Goal: Check status: Check status

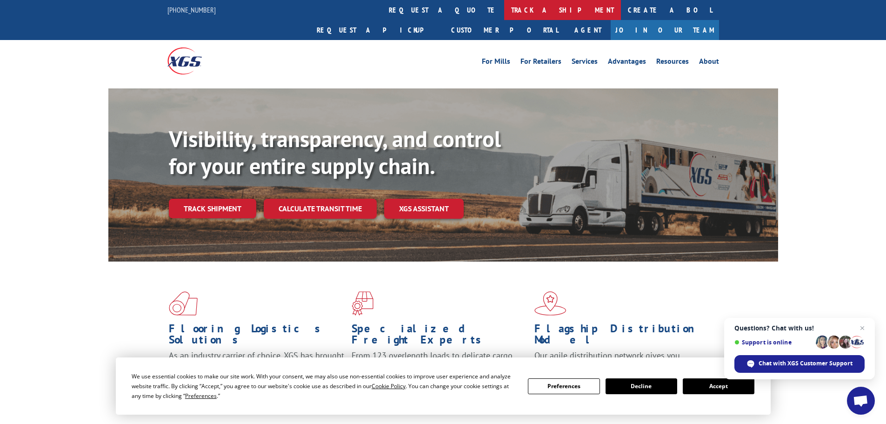
click at [504, 8] on link "track a shipment" at bounding box center [562, 10] width 117 height 20
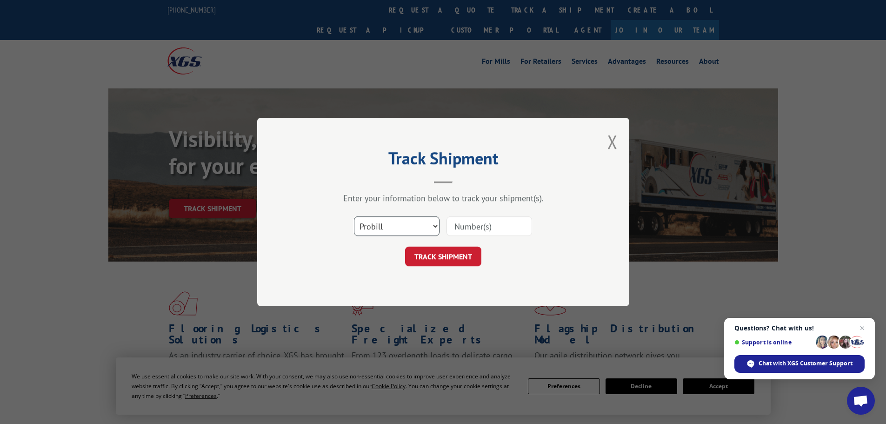
click at [376, 227] on select "Select category... Probill BOL PO" at bounding box center [397, 226] width 86 height 20
select select "po"
click at [354, 216] on select "Select category... Probill BOL PO" at bounding box center [397, 226] width 86 height 20
click at [468, 227] on input at bounding box center [490, 226] width 86 height 20
paste input "64503339"
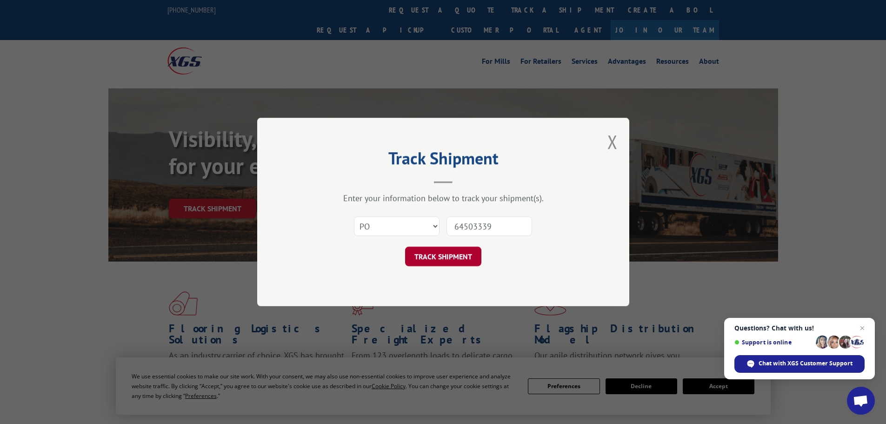
type input "64503339"
click at [440, 250] on button "TRACK SHIPMENT" at bounding box center [443, 257] width 76 height 20
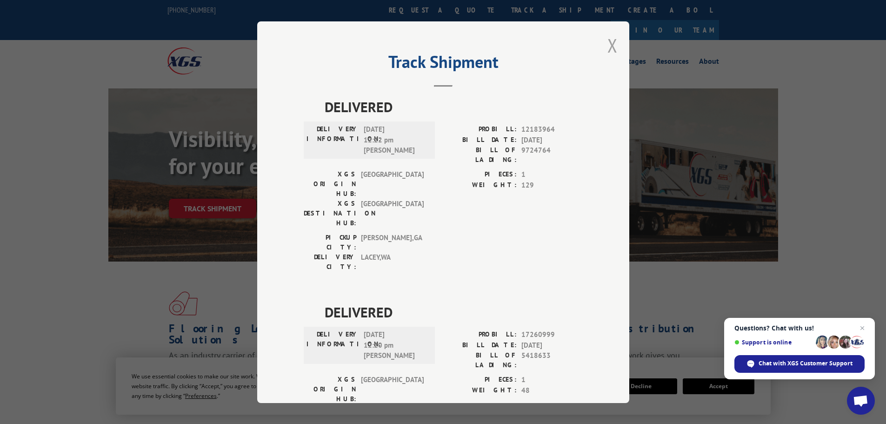
click at [608, 48] on button "Close modal" at bounding box center [613, 45] width 10 height 25
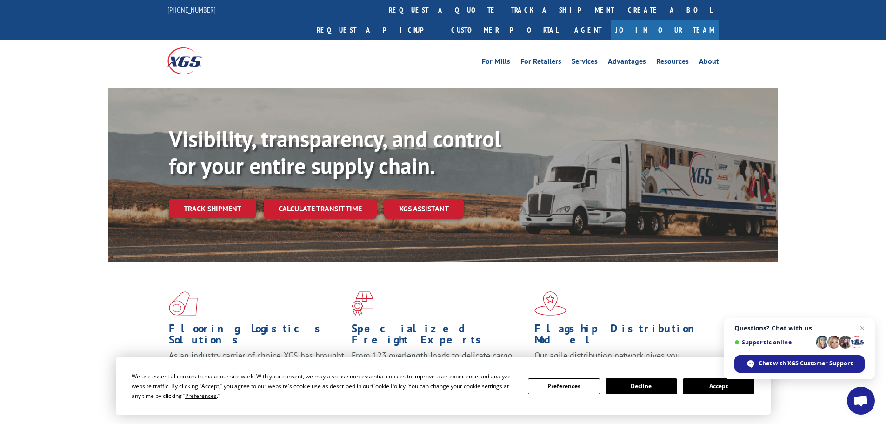
drag, startPoint x: 415, startPoint y: 9, endPoint x: 404, endPoint y: 32, distance: 25.8
click at [504, 10] on link "track a shipment" at bounding box center [562, 10] width 117 height 20
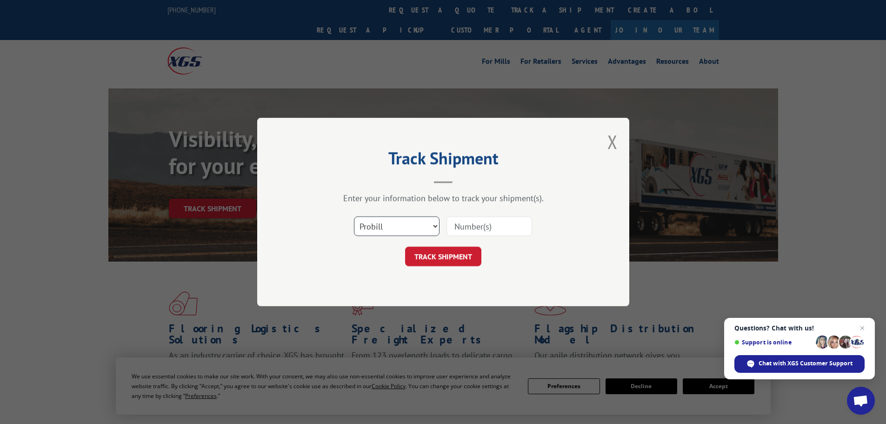
drag, startPoint x: 393, startPoint y: 225, endPoint x: 395, endPoint y: 235, distance: 10.5
click at [393, 227] on select "Select category... Probill BOL PO" at bounding box center [397, 226] width 86 height 20
select select "po"
click at [354, 216] on select "Select category... Probill BOL PO" at bounding box center [397, 226] width 86 height 20
click at [468, 226] on input at bounding box center [490, 226] width 86 height 20
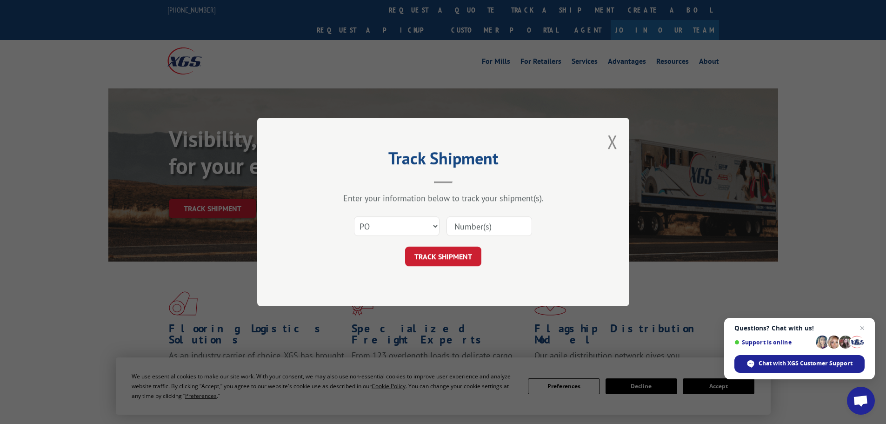
paste input "64503334"
type input "64503334"
click at [434, 255] on button "TRACK SHIPMENT" at bounding box center [443, 257] width 76 height 20
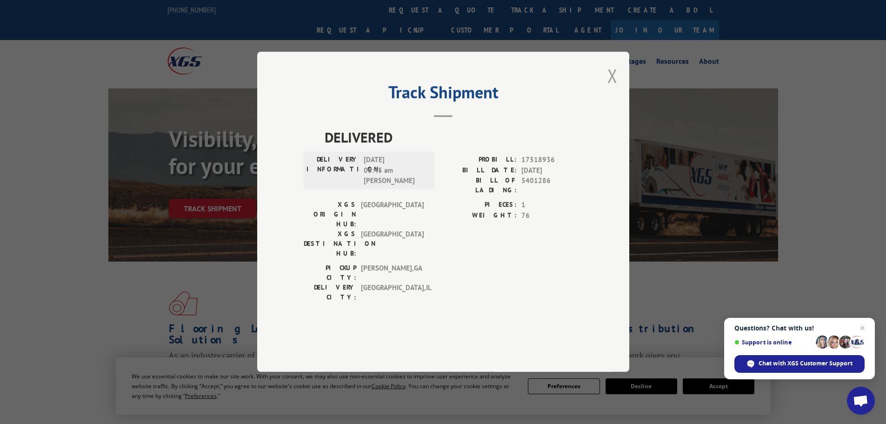
click at [613, 88] on button "Close modal" at bounding box center [613, 75] width 10 height 25
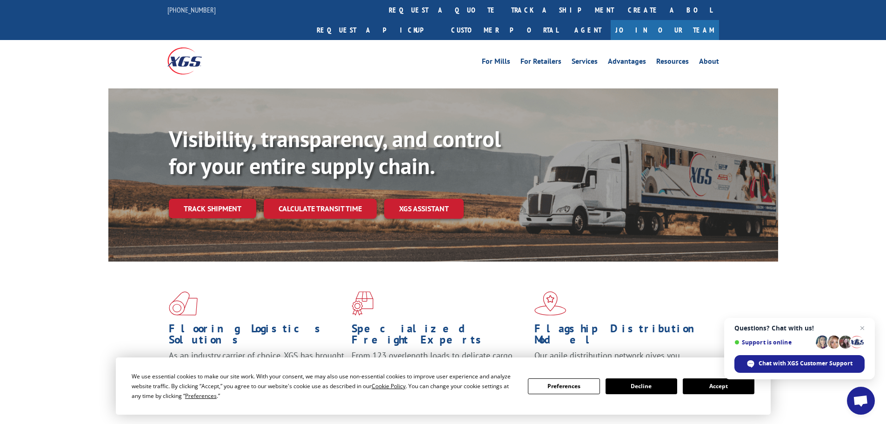
click at [504, 13] on link "track a shipment" at bounding box center [562, 10] width 117 height 20
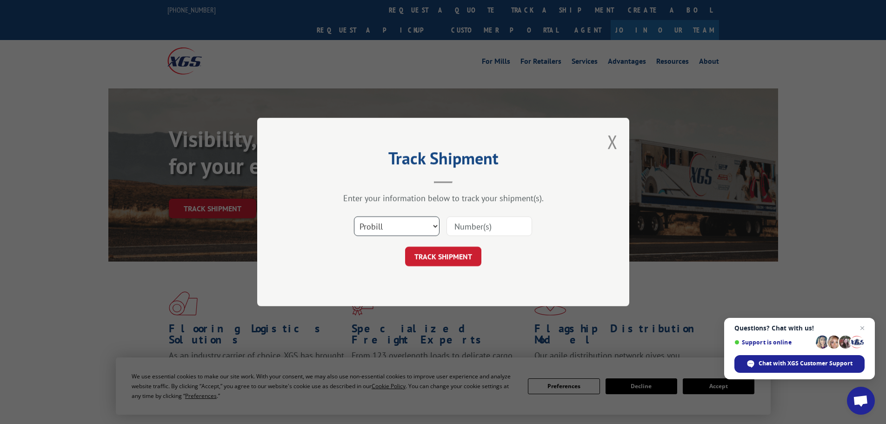
click at [381, 231] on select "Select category... Probill BOL PO" at bounding box center [397, 226] width 86 height 20
select select "po"
click at [354, 216] on select "Select category... Probill BOL PO" at bounding box center [397, 226] width 86 height 20
click at [478, 228] on input at bounding box center [490, 226] width 86 height 20
paste input "64503336"
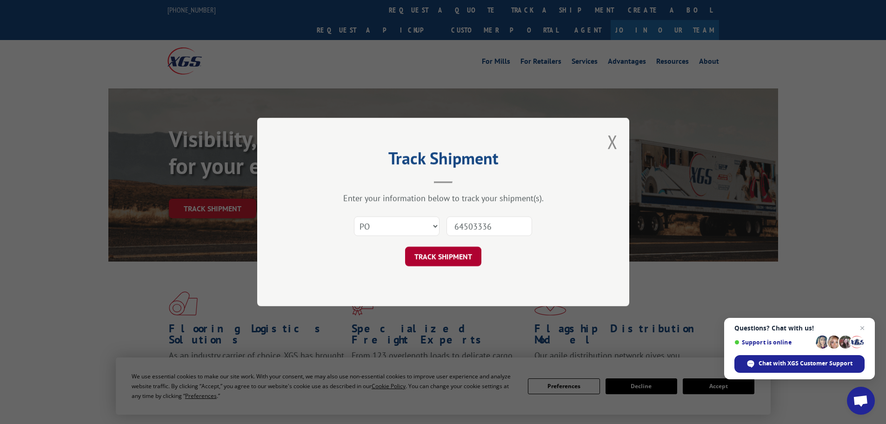
type input "64503336"
click at [451, 259] on button "TRACK SHIPMENT" at bounding box center [443, 257] width 76 height 20
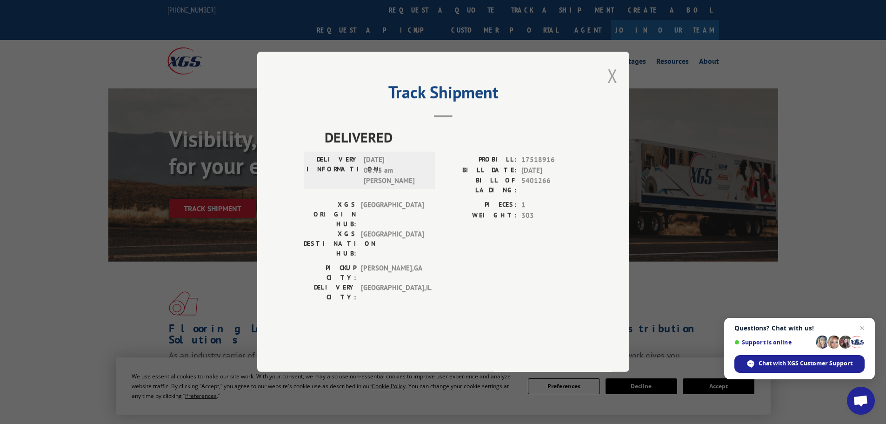
click at [612, 88] on button "Close modal" at bounding box center [613, 75] width 10 height 25
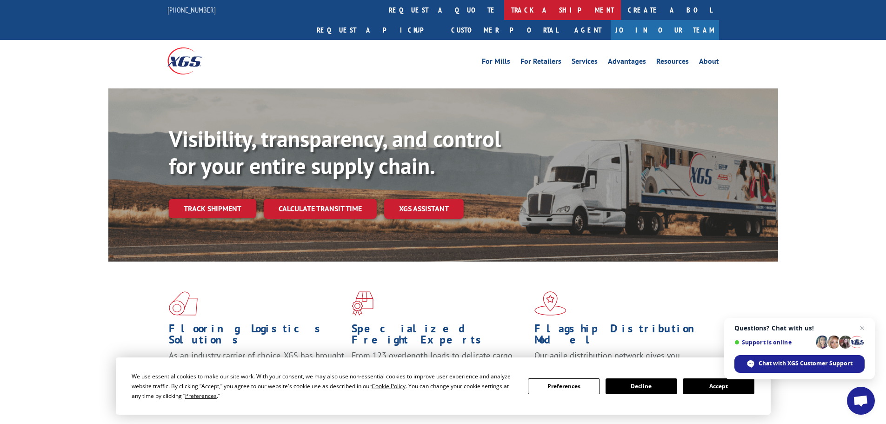
click at [504, 11] on link "track a shipment" at bounding box center [562, 10] width 117 height 20
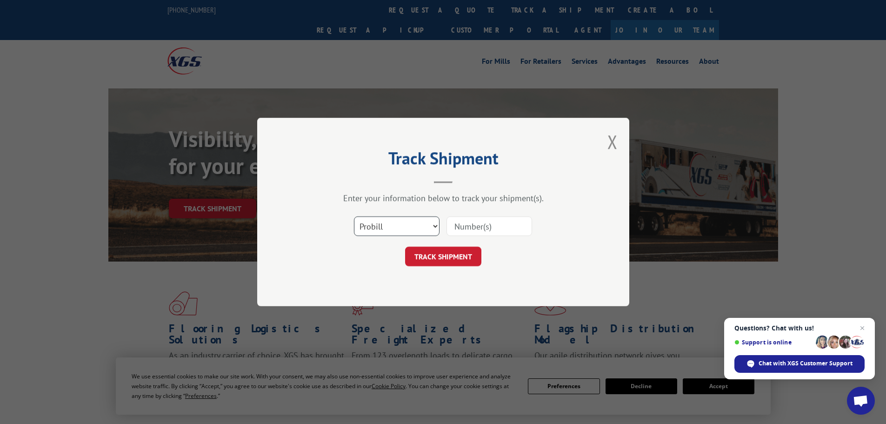
click at [417, 223] on select "Select category... Probill BOL PO" at bounding box center [397, 226] width 86 height 20
select select "po"
click at [354, 216] on select "Select category... Probill BOL PO" at bounding box center [397, 226] width 86 height 20
click at [465, 232] on input at bounding box center [490, 226] width 86 height 20
paste input "64503389"
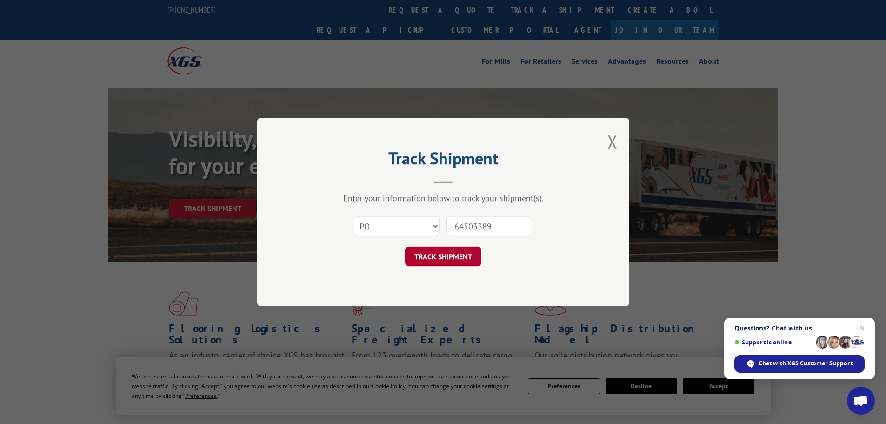
type input "64503389"
click at [449, 258] on button "TRACK SHIPMENT" at bounding box center [443, 257] width 76 height 20
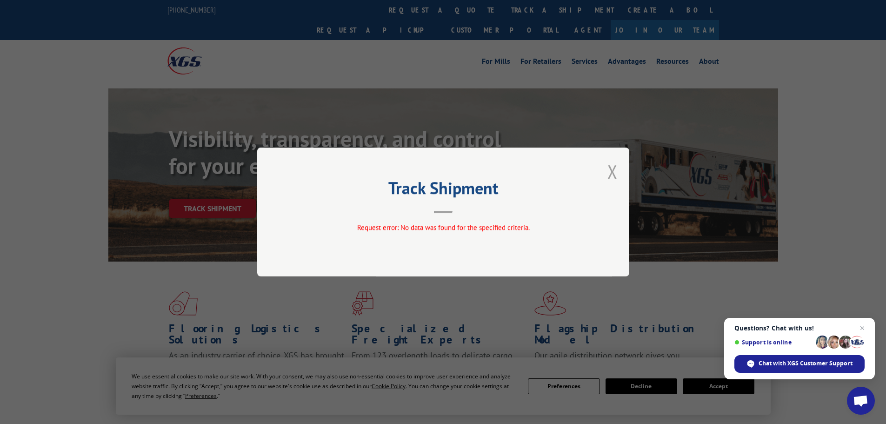
click at [611, 172] on button "Close modal" at bounding box center [613, 171] width 10 height 25
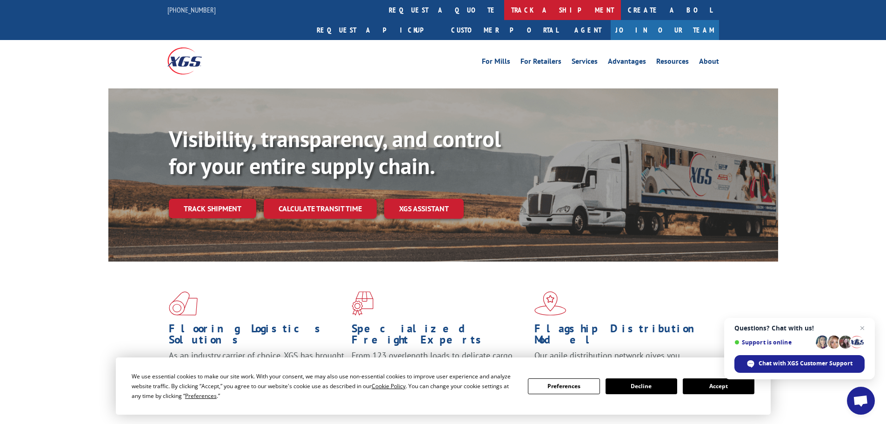
click at [504, 11] on link "track a shipment" at bounding box center [562, 10] width 117 height 20
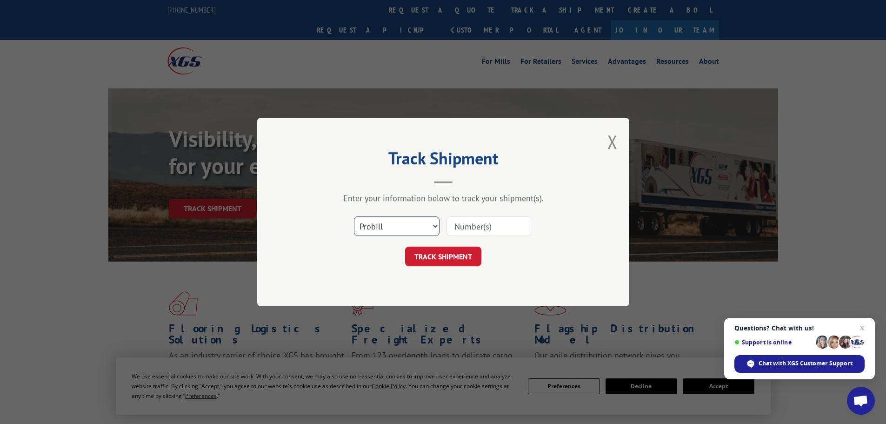
click at [389, 228] on select "Select category... Probill BOL PO" at bounding box center [397, 226] width 86 height 20
select select "po"
click at [354, 216] on select "Select category... Probill BOL PO" at bounding box center [397, 226] width 86 height 20
click at [467, 230] on input at bounding box center [490, 226] width 86 height 20
paste input "6458138"
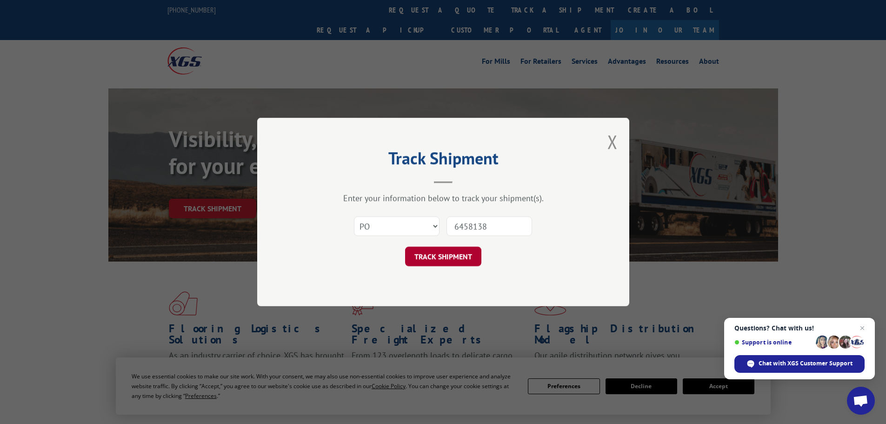
type input "6458138"
click at [448, 260] on button "TRACK SHIPMENT" at bounding box center [443, 257] width 76 height 20
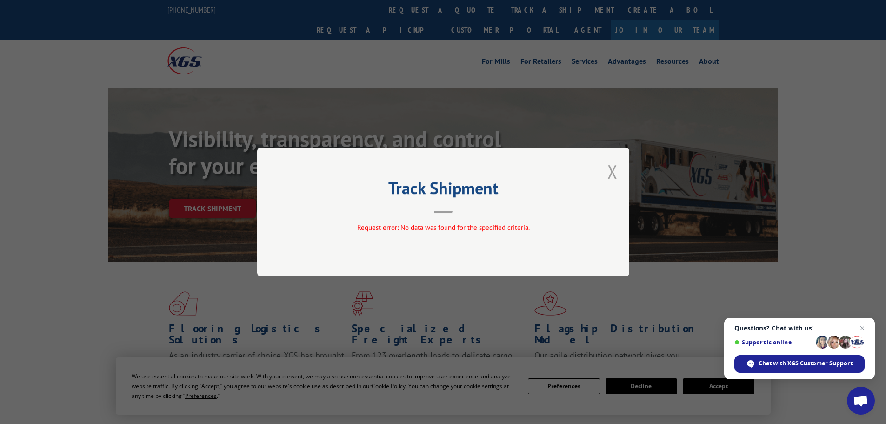
click at [610, 165] on button "Close modal" at bounding box center [613, 171] width 10 height 25
